Goal: Task Accomplishment & Management: Manage account settings

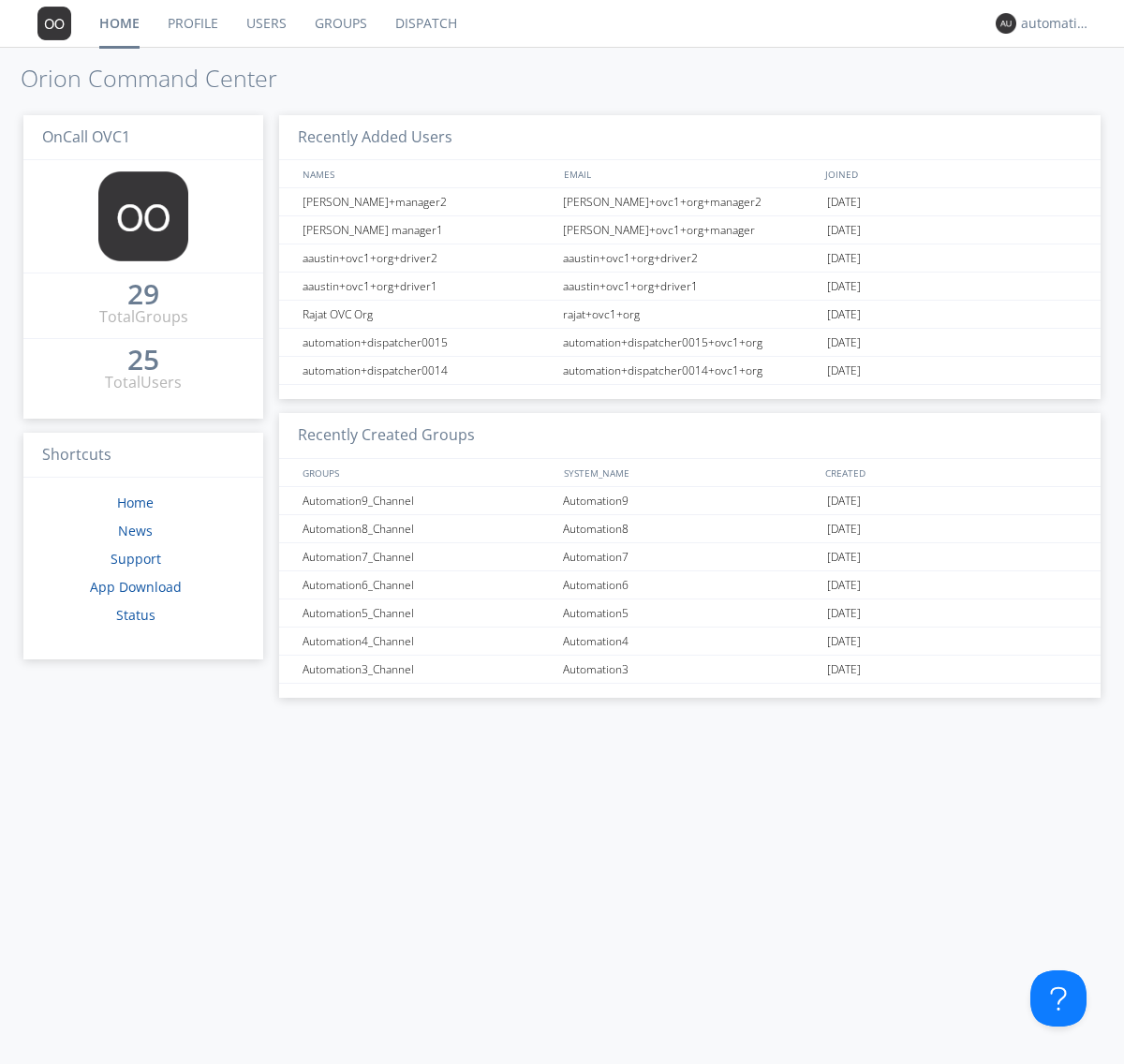
click at [339, 23] on link "Groups" at bounding box center [341, 23] width 81 height 47
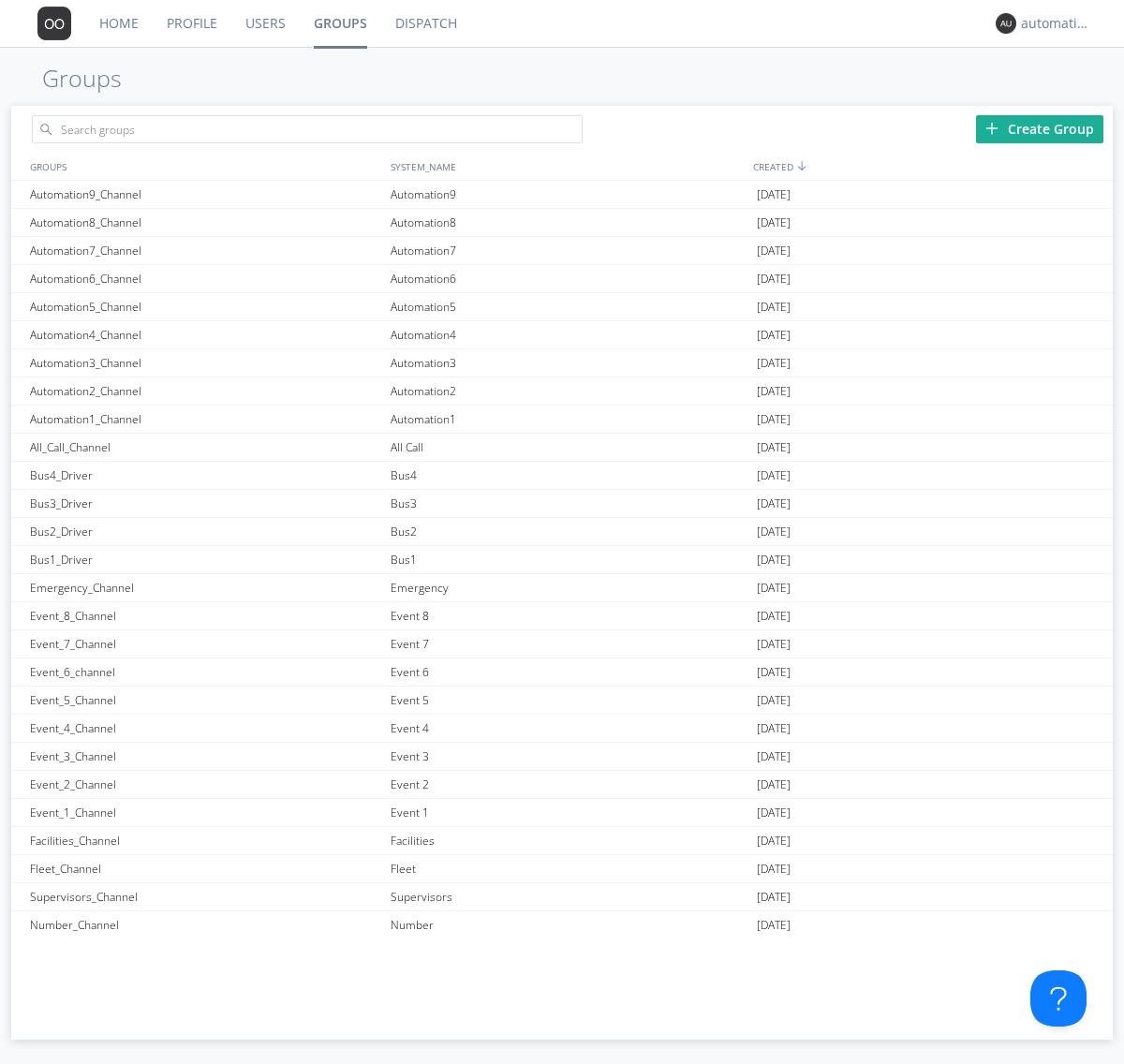
click at [1040, 128] on div "Create Group" at bounding box center [1039, 129] width 127 height 28
click at [339, 23] on link "Groups" at bounding box center [340, 23] width 81 height 47
type input "New_Channel_1760379767"
click at [205, 194] on div "New_Channel_1760379767" at bounding box center [205, 194] width 361 height 27
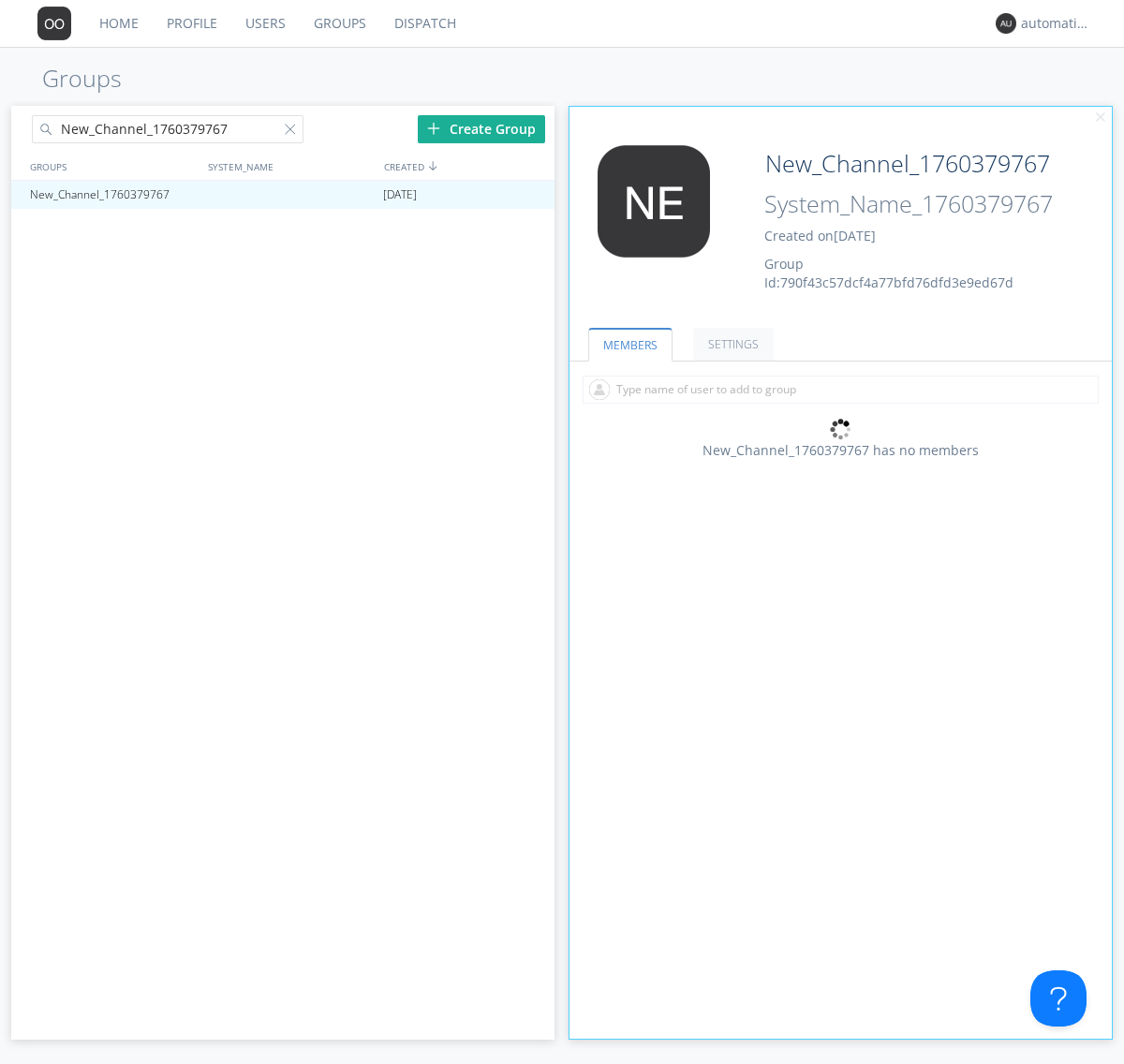
type input "System_Name_1760379767"
click at [628, 344] on link "MEMBERS" at bounding box center [630, 345] width 84 height 34
type input "System_Name_1760379767"
click at [293, 132] on div at bounding box center [294, 133] width 19 height 19
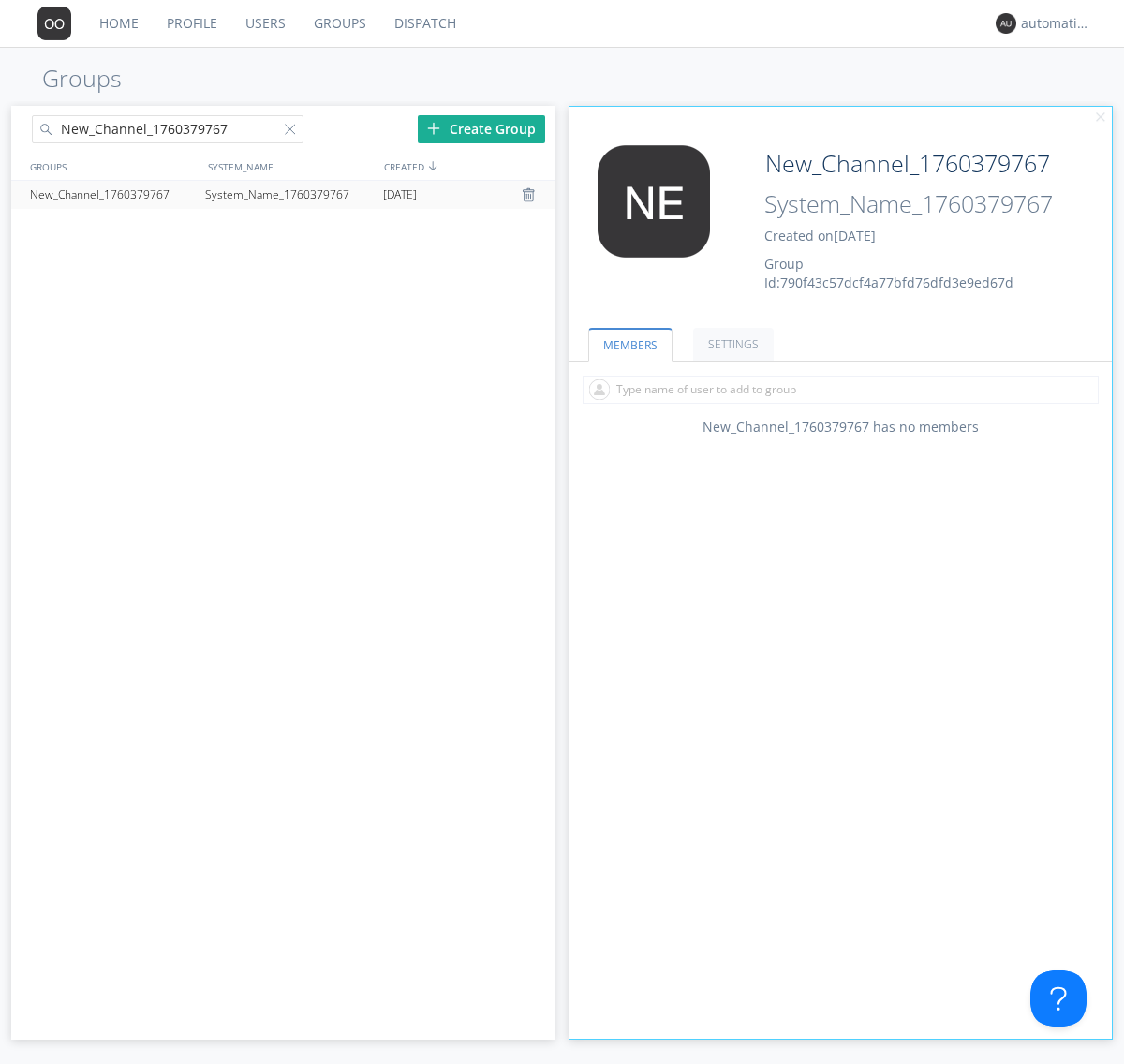
type input "New_Channel_1760379767"
click at [112, 194] on div "New_Channel_1760379767" at bounding box center [112, 195] width 175 height 28
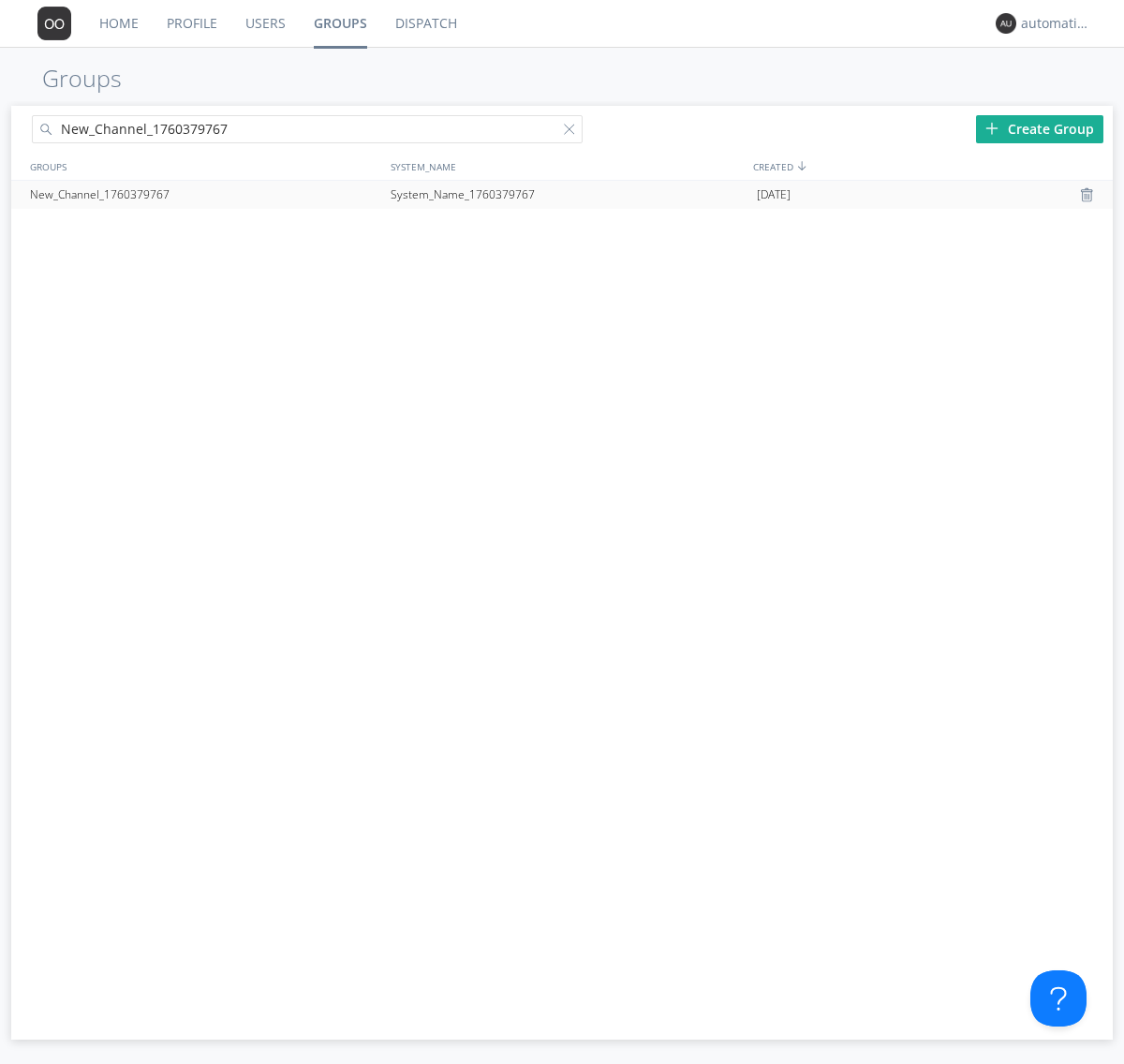
click at [573, 132] on div at bounding box center [573, 133] width 19 height 19
type input "New_Channel_1760379767"
click at [205, 194] on div "New_Channel_1760379767" at bounding box center [205, 195] width 361 height 28
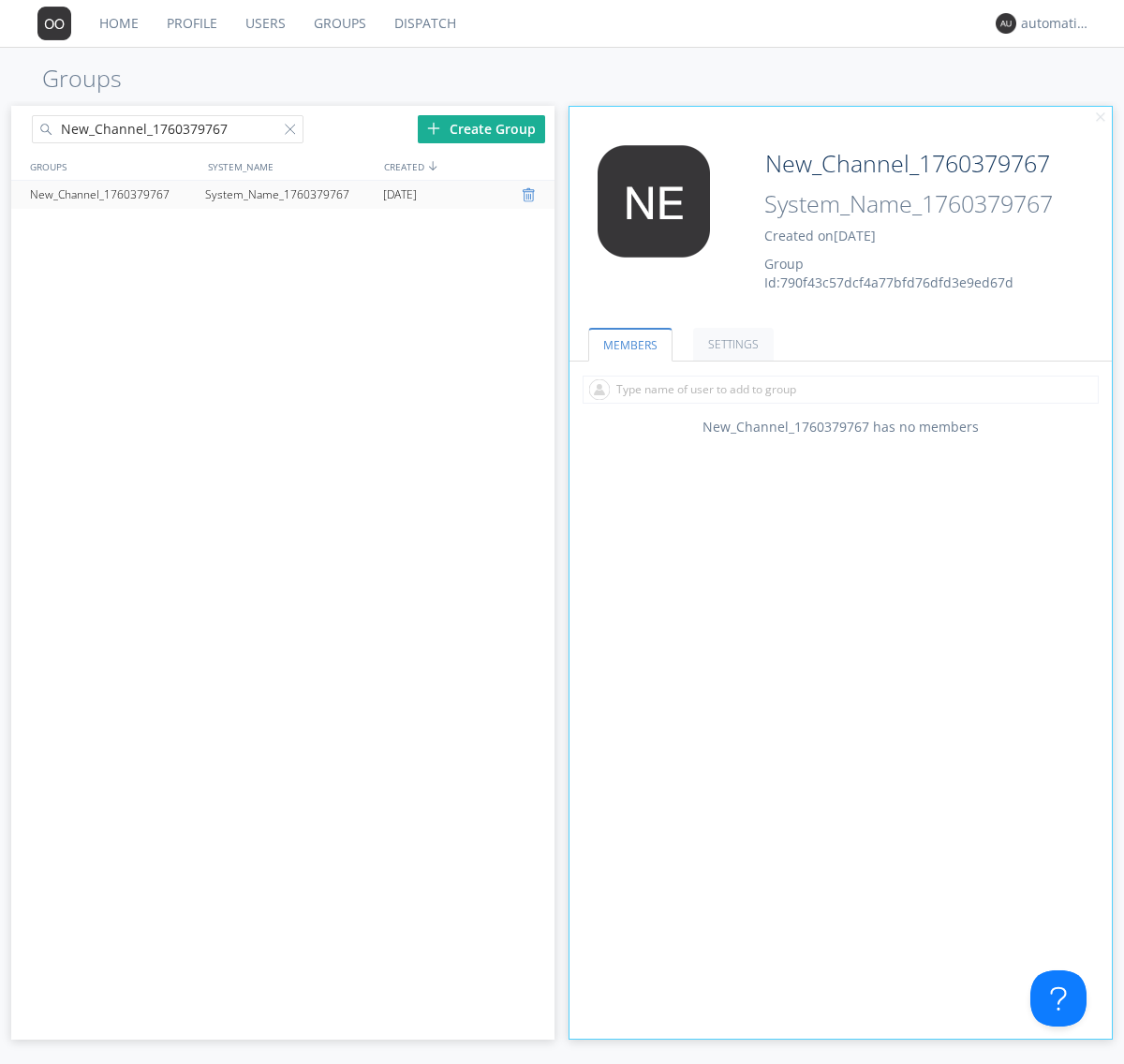
click at [530, 195] on div at bounding box center [531, 194] width 19 height 15
